Goal: Transaction & Acquisition: Purchase product/service

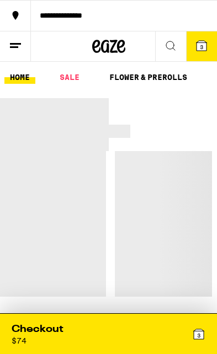
click at [206, 45] on icon at bounding box center [202, 46] width 10 height 10
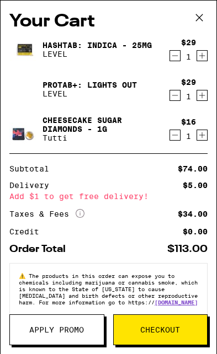
click at [177, 56] on icon "Decrement" at bounding box center [175, 56] width 6 height 0
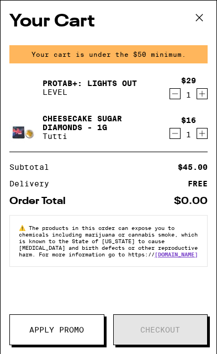
click at [178, 94] on icon "Decrement" at bounding box center [175, 93] width 10 height 13
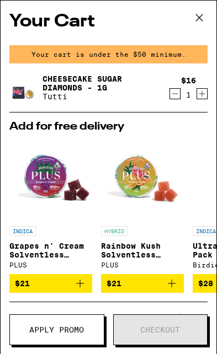
click at [177, 97] on icon "Decrement" at bounding box center [175, 93] width 10 height 13
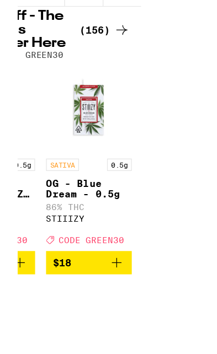
scroll to position [0, 2975]
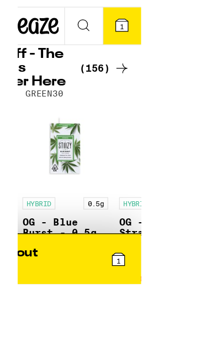
scroll to position [1, 3150]
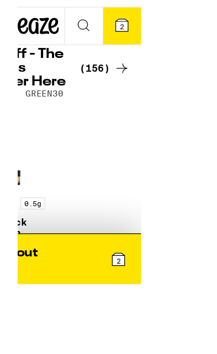
scroll to position [1, 3900]
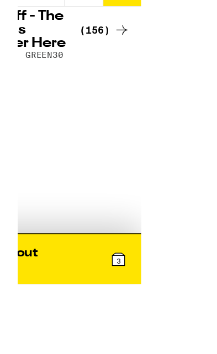
scroll to position [0, 7328]
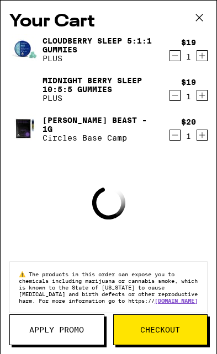
click at [205, 19] on icon at bounding box center [199, 17] width 17 height 17
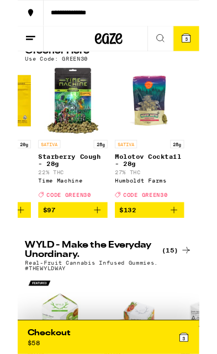
scroll to position [77, 0]
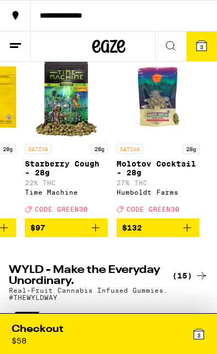
click at [203, 46] on span "3" at bounding box center [201, 47] width 3 height 7
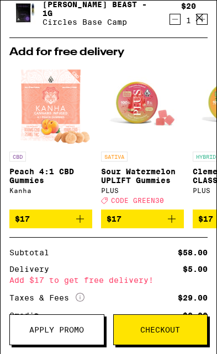
scroll to position [119, 0]
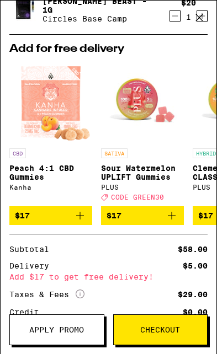
click at [172, 220] on icon "Add to bag" at bounding box center [172, 216] width 8 height 8
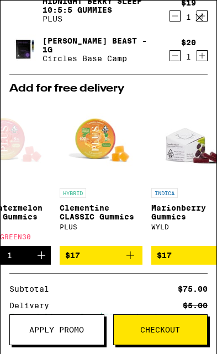
scroll to position [1, 133]
click at [128, 262] on icon "Add to bag" at bounding box center [130, 255] width 13 height 13
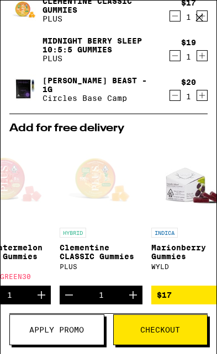
click at [77, 305] on button "Decrement" at bounding box center [69, 295] width 19 height 19
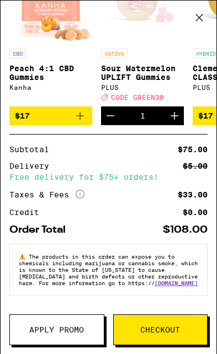
scroll to position [283, 0]
click at [71, 332] on span "Apply Promo" at bounding box center [56, 330] width 55 height 8
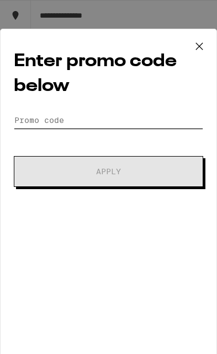
click at [109, 123] on input "Promo Code" at bounding box center [108, 120] width 189 height 17
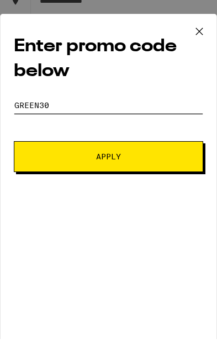
type input "Green30"
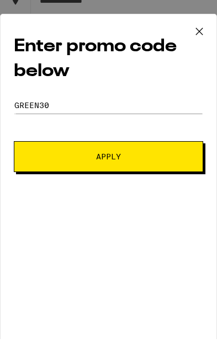
click at [146, 168] on span "Apply" at bounding box center [108, 172] width 113 height 8
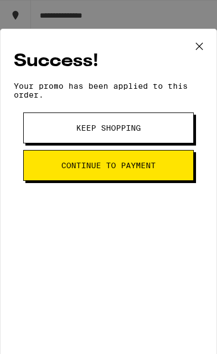
click at [207, 46] on icon at bounding box center [199, 46] width 17 height 17
